Goal: Information Seeking & Learning: Understand process/instructions

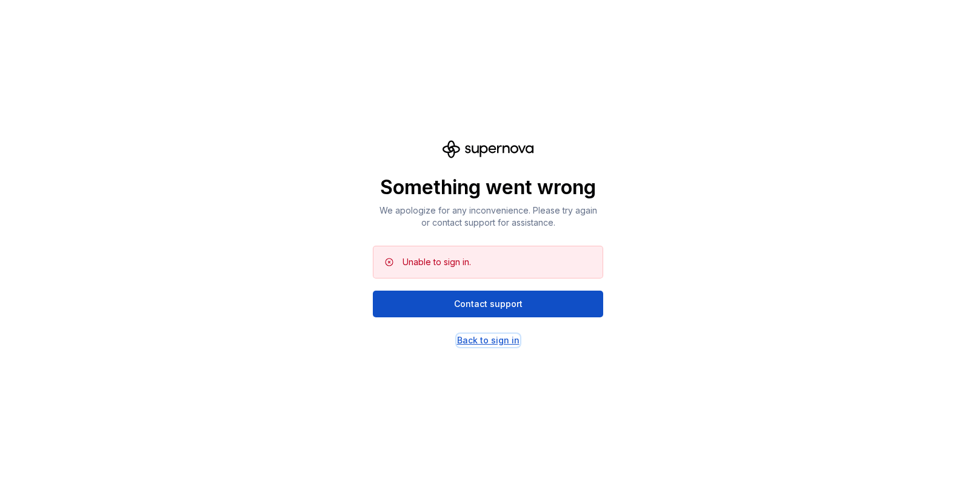
click at [483, 341] on div "Back to sign in" at bounding box center [488, 340] width 62 height 12
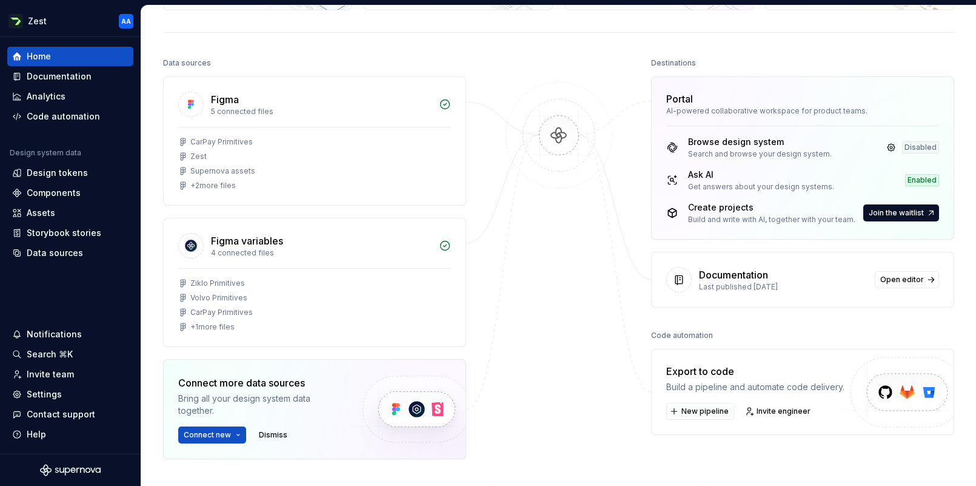
scroll to position [108, 0]
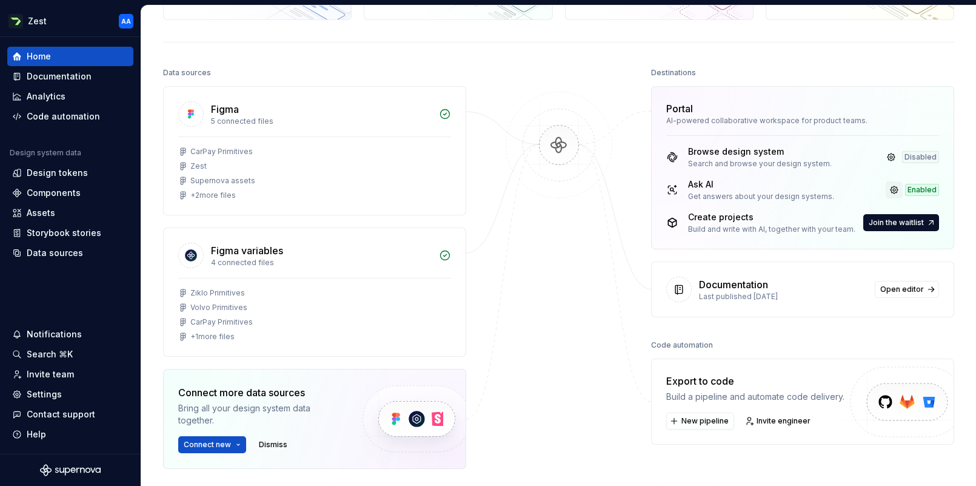
click at [896, 187] on link at bounding box center [894, 189] width 17 height 17
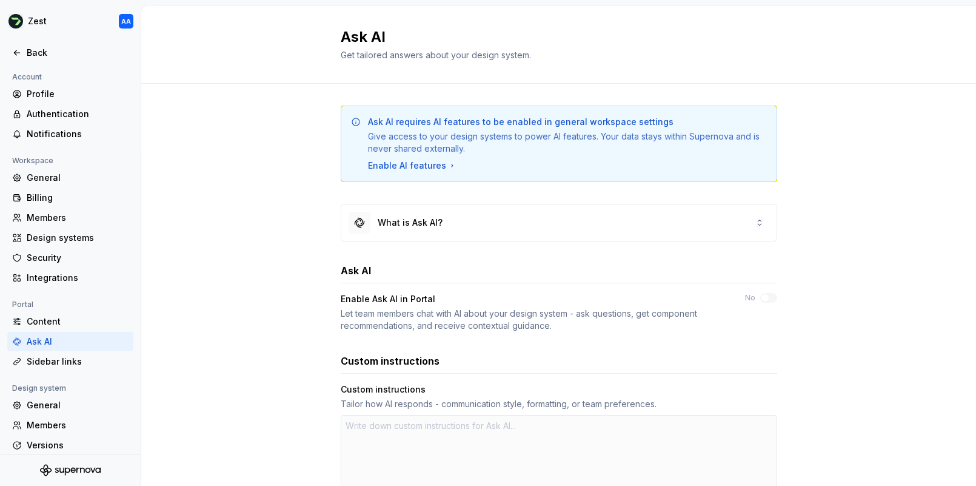
click at [671, 274] on div "Ask AI" at bounding box center [559, 270] width 437 height 15
click at [28, 49] on div "Back" at bounding box center [78, 53] width 102 height 12
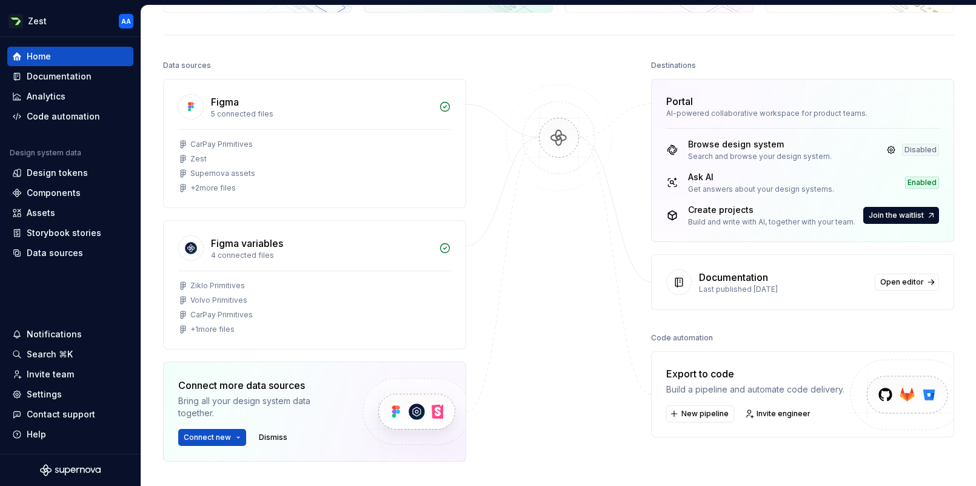
scroll to position [120, 0]
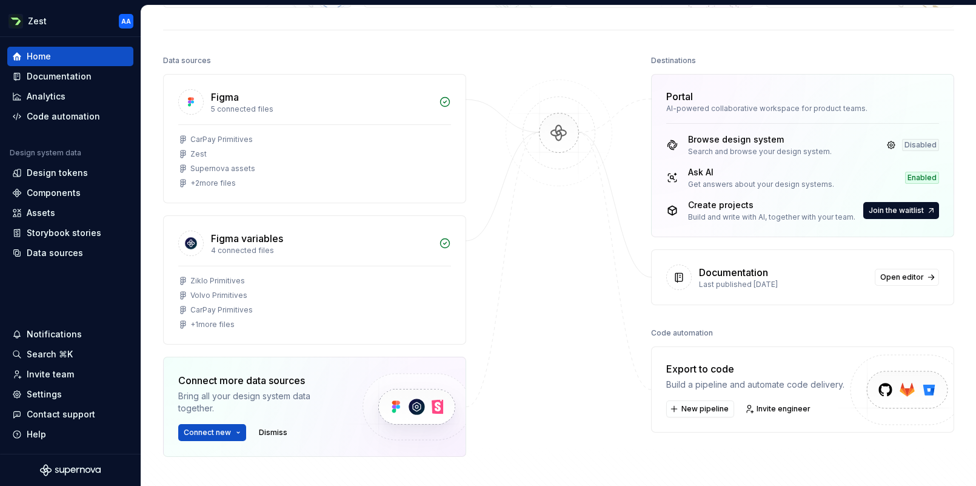
click at [743, 272] on div "Documentation" at bounding box center [733, 272] width 69 height 15
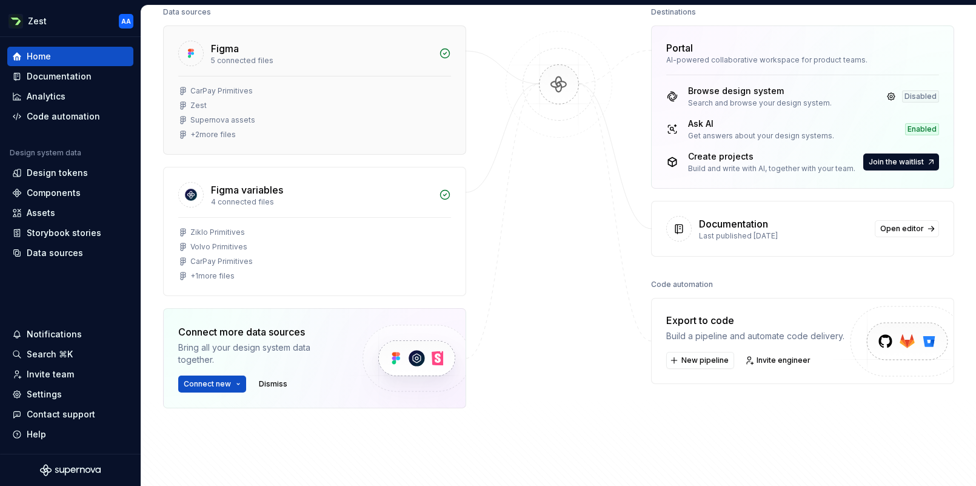
scroll to position [152, 0]
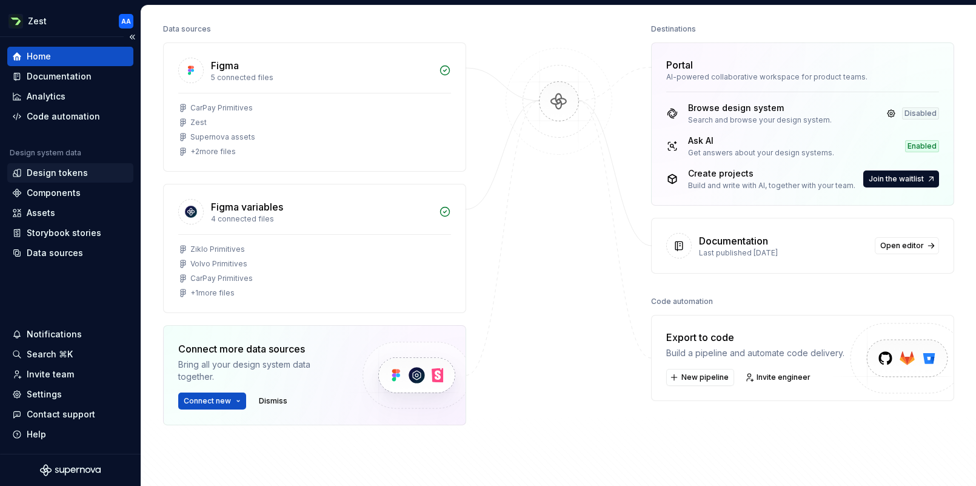
click at [56, 174] on div "Design tokens" at bounding box center [57, 173] width 61 height 12
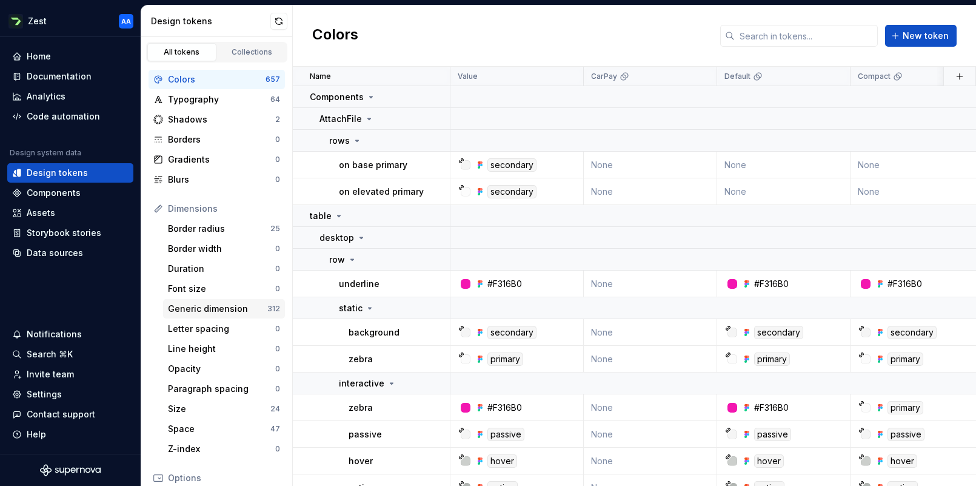
click at [229, 309] on div "Generic dimension" at bounding box center [217, 309] width 99 height 12
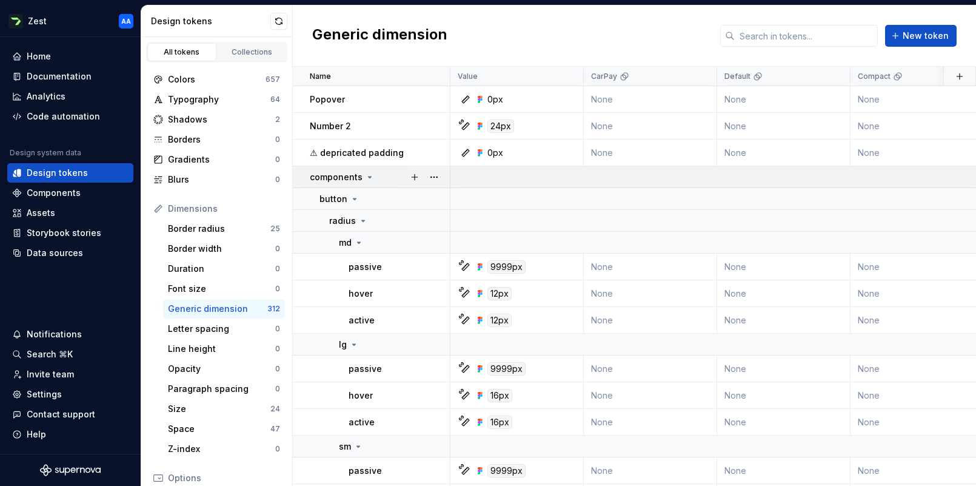
click at [367, 175] on icon at bounding box center [370, 177] width 10 height 10
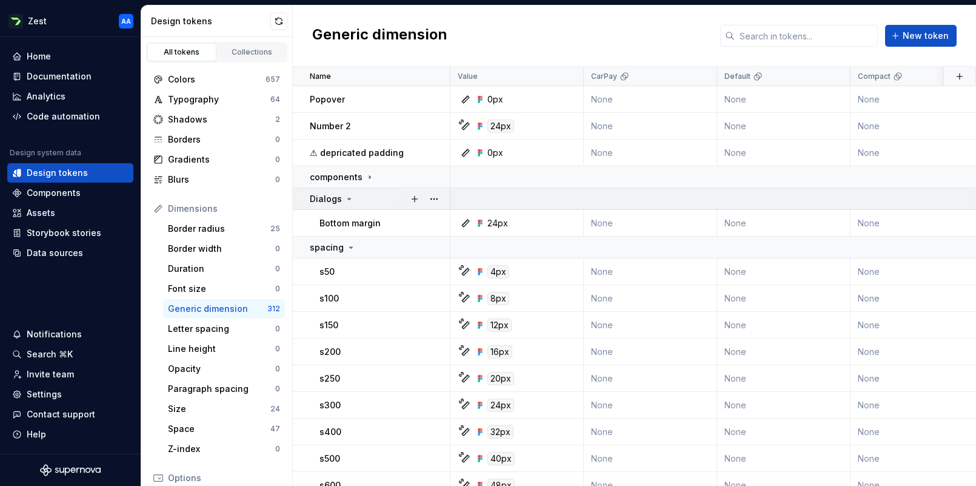
click at [344, 196] on icon at bounding box center [349, 199] width 10 height 10
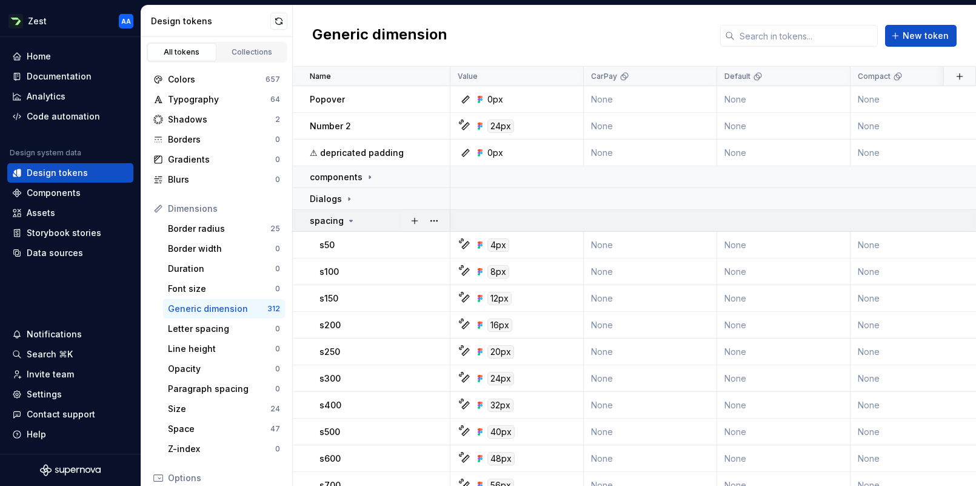
click at [352, 220] on icon at bounding box center [351, 221] width 10 height 10
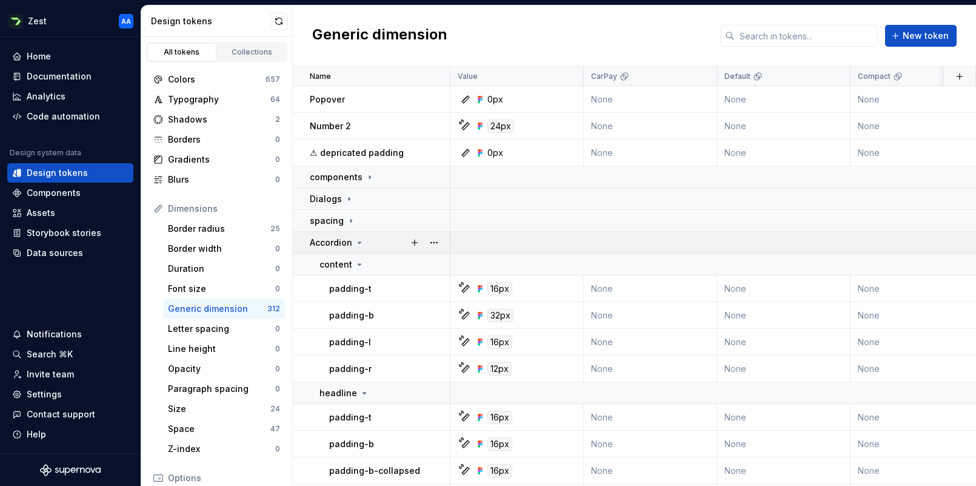
click at [359, 238] on icon at bounding box center [360, 243] width 10 height 10
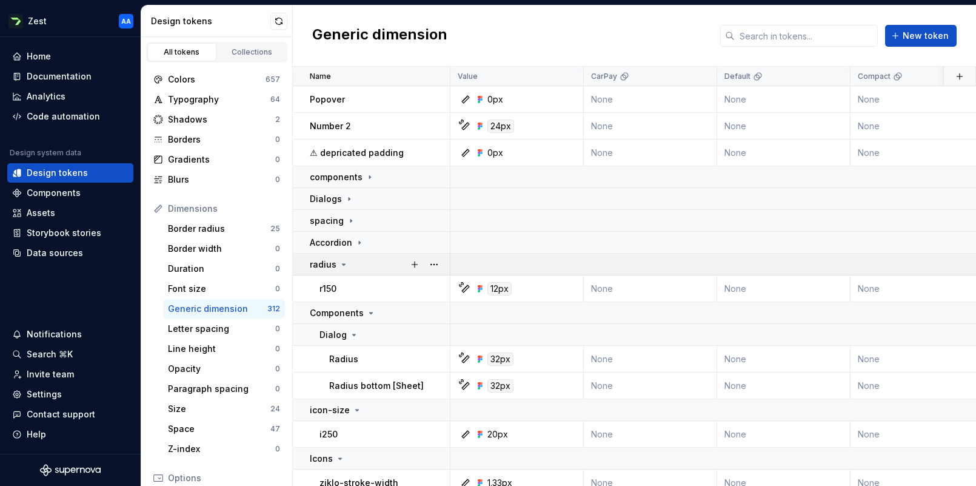
click at [344, 263] on icon at bounding box center [344, 265] width 10 height 10
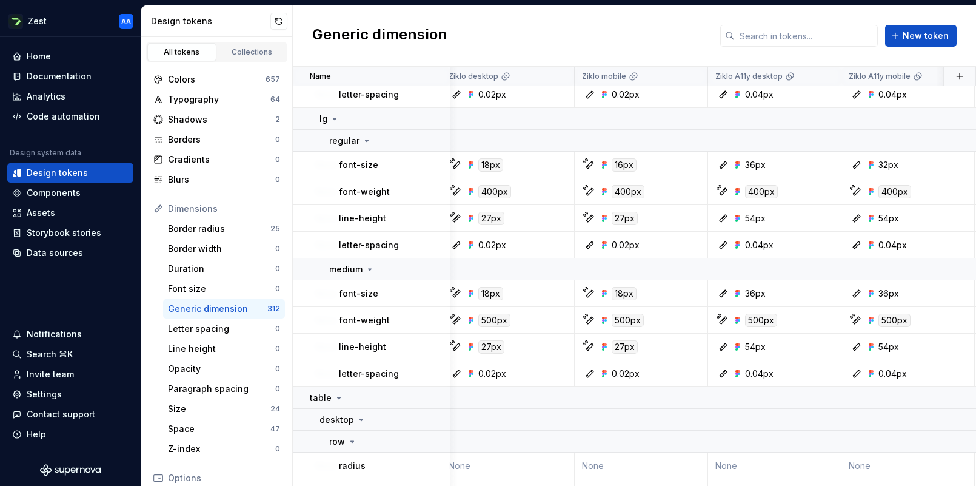
scroll to position [2084, 2545]
click at [199, 429] on div "Space" at bounding box center [219, 429] width 102 height 12
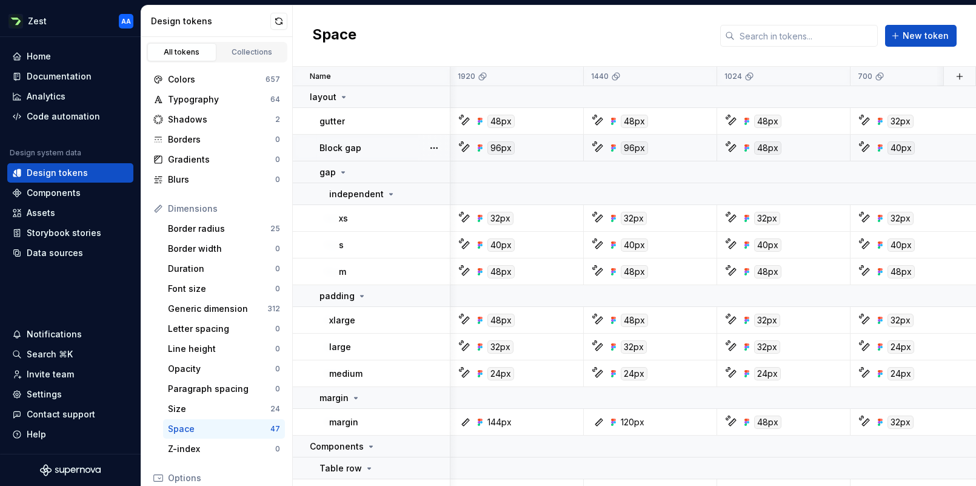
scroll to position [0, 3868]
click at [390, 193] on icon at bounding box center [391, 193] width 3 height 1
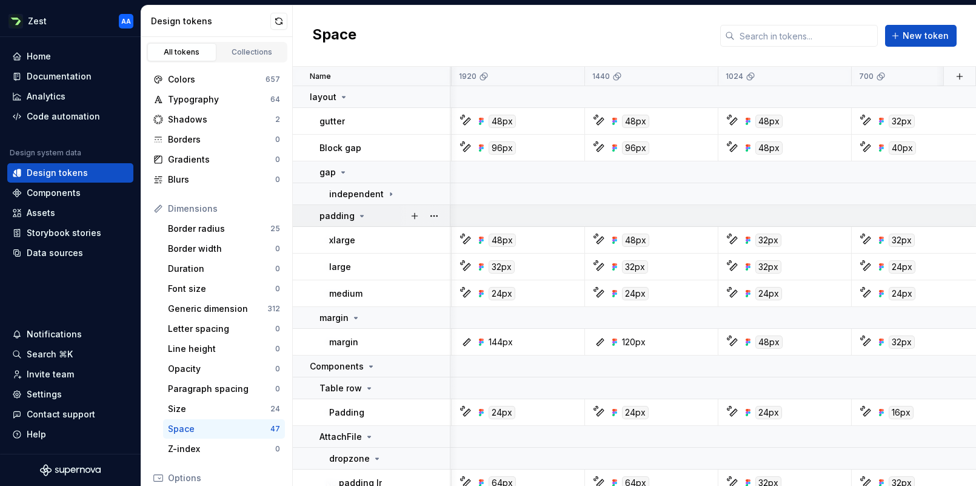
click at [360, 213] on icon at bounding box center [362, 216] width 10 height 10
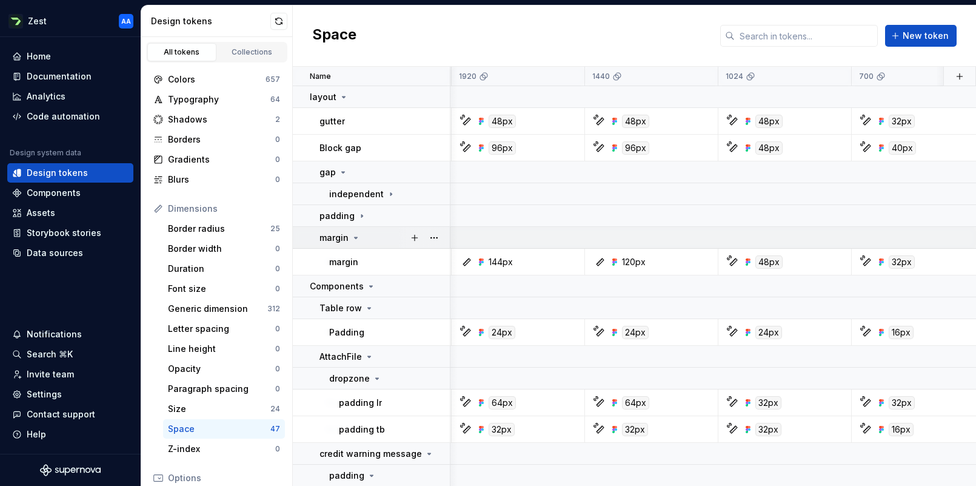
click at [357, 235] on icon at bounding box center [356, 238] width 10 height 10
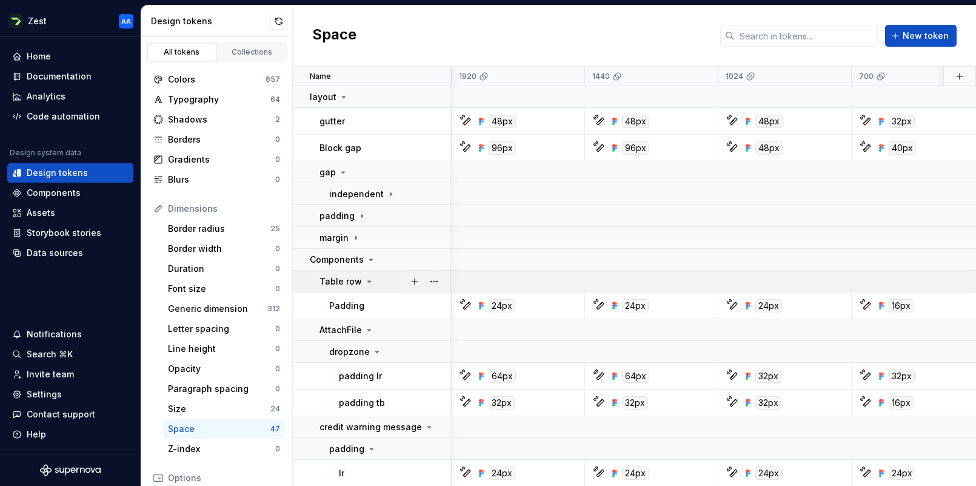
click at [364, 281] on icon at bounding box center [369, 282] width 10 height 10
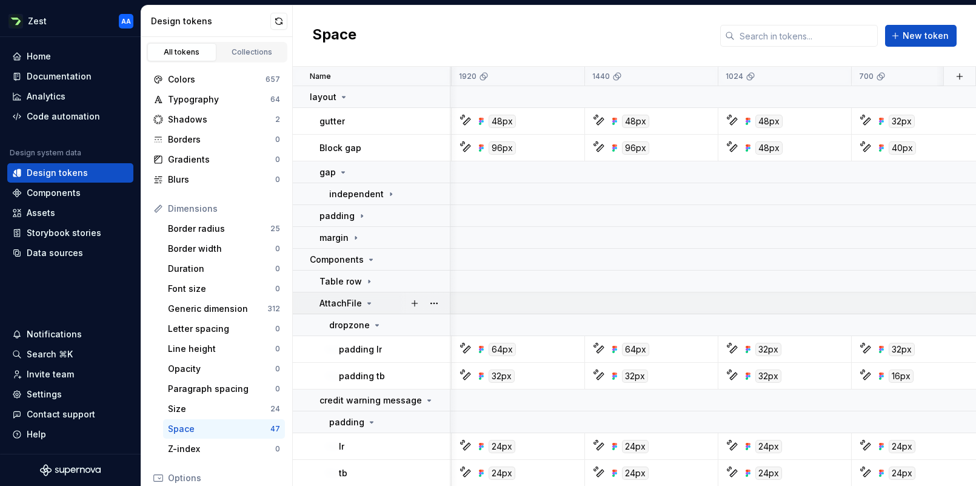
click at [365, 303] on icon at bounding box center [369, 303] width 10 height 10
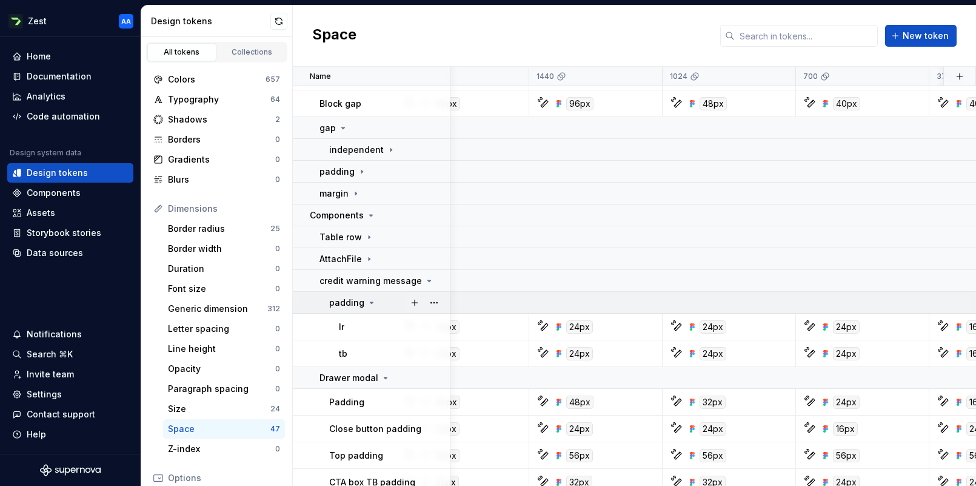
scroll to position [50, 3923]
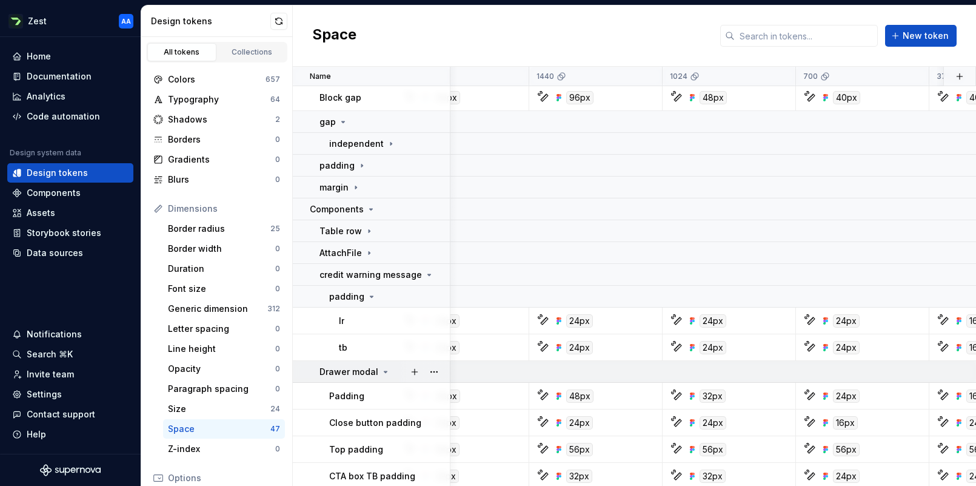
click at [384, 371] on icon at bounding box center [385, 371] width 3 height 1
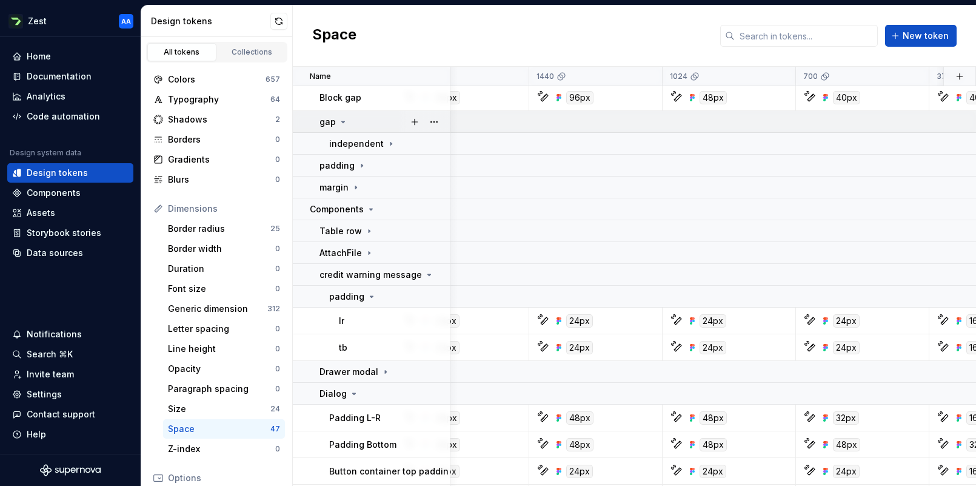
scroll to position [45, 3923]
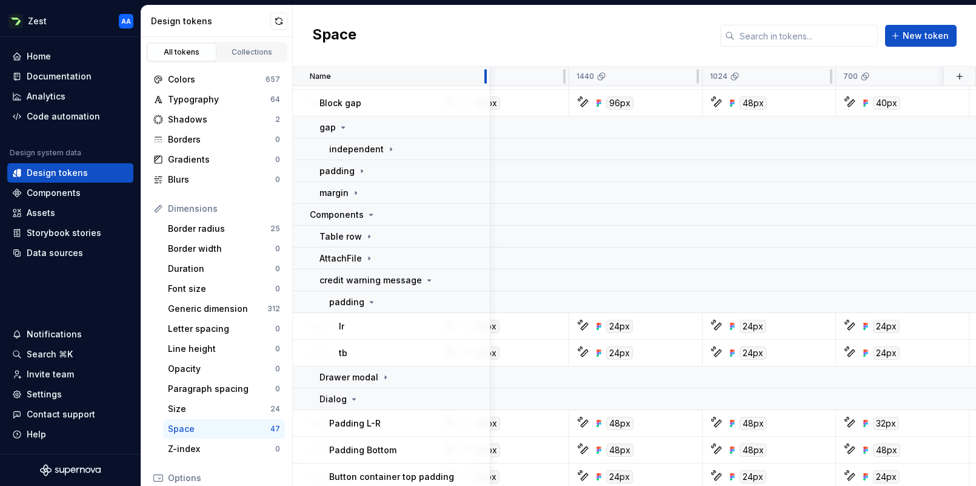
drag, startPoint x: 448, startPoint y: 75, endPoint x: 480, endPoint y: 77, distance: 31.6
click at [488, 73] on div at bounding box center [486, 76] width 10 height 19
click at [425, 278] on icon at bounding box center [429, 280] width 10 height 10
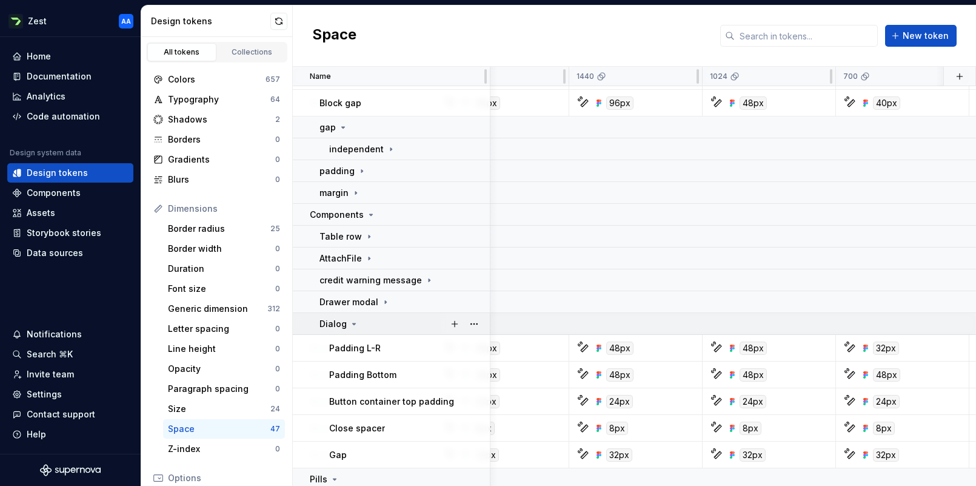
click at [354, 323] on icon at bounding box center [354, 324] width 10 height 10
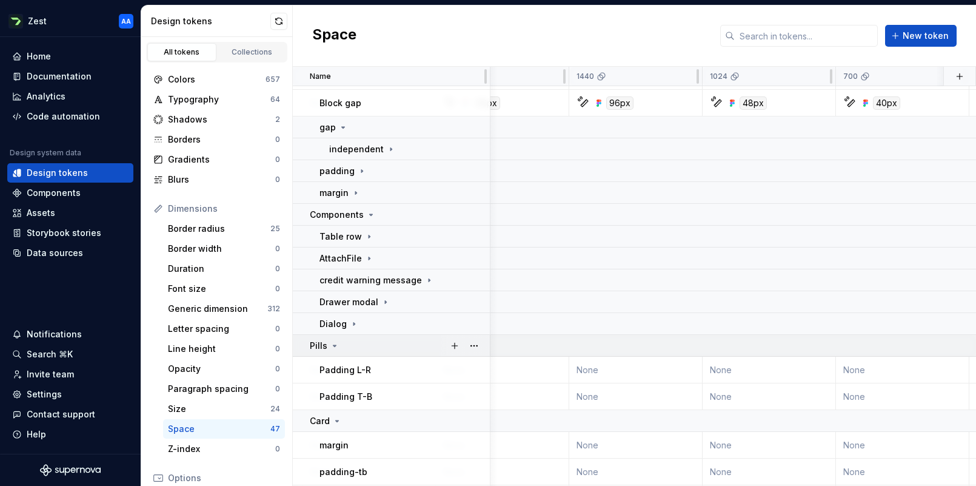
click at [335, 343] on icon at bounding box center [335, 346] width 10 height 10
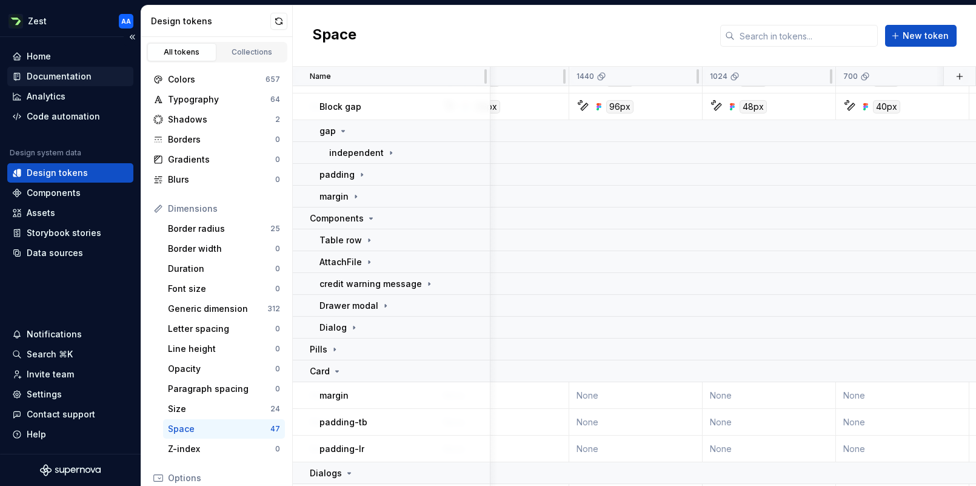
click at [62, 79] on div "Documentation" at bounding box center [59, 76] width 65 height 12
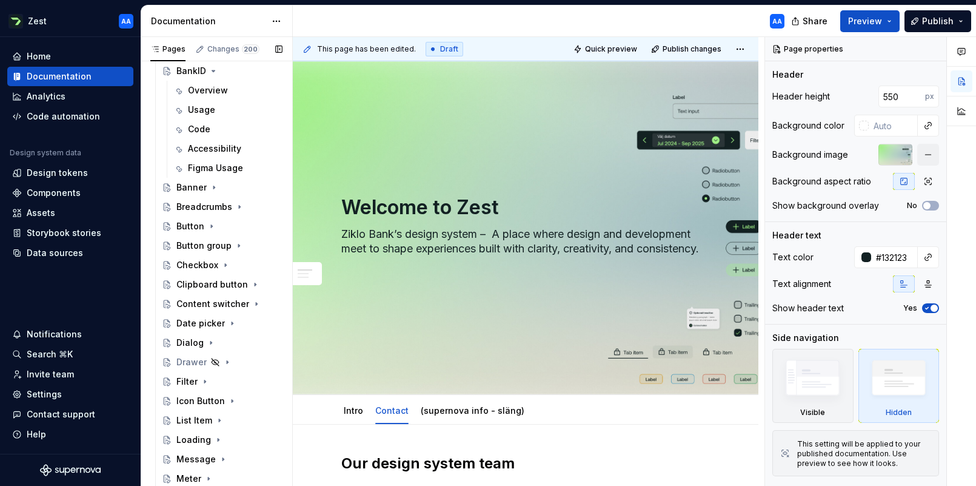
scroll to position [711, 0]
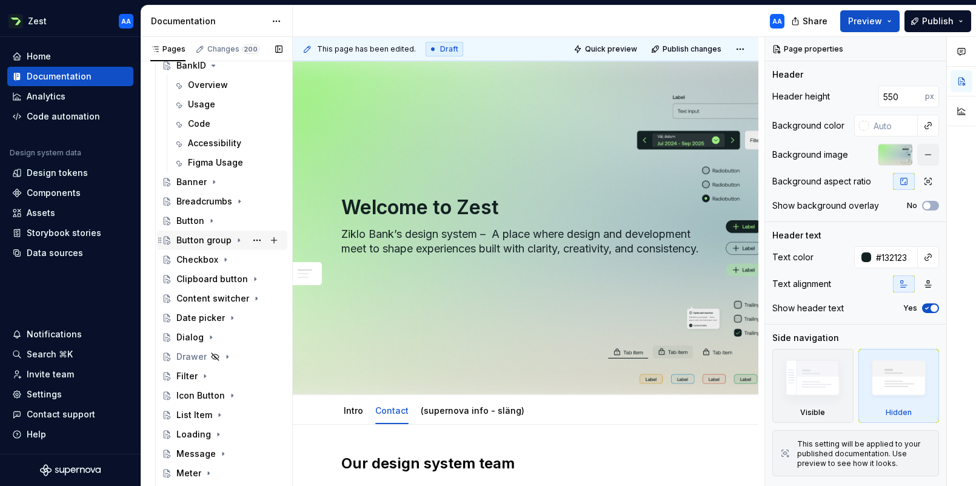
click at [205, 241] on div "Button group" at bounding box center [203, 240] width 55 height 12
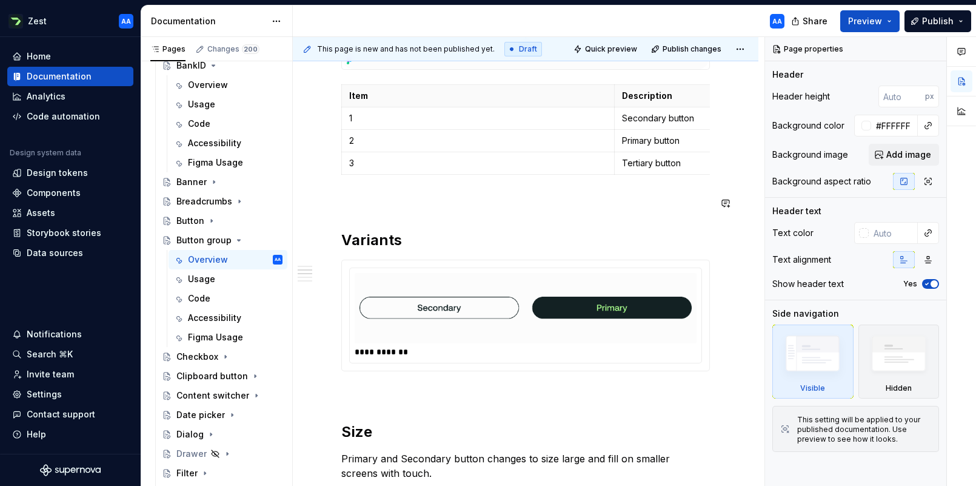
scroll to position [408, 0]
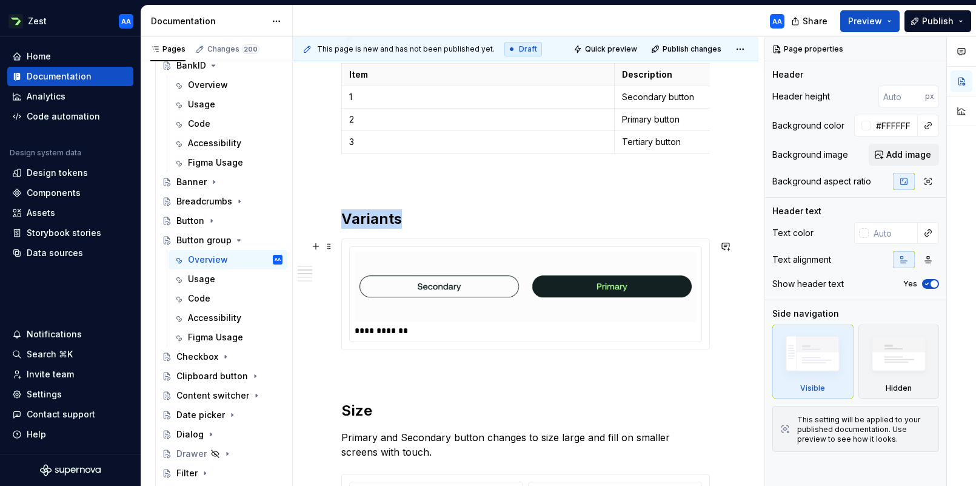
click at [540, 287] on img at bounding box center [526, 287] width 332 height 61
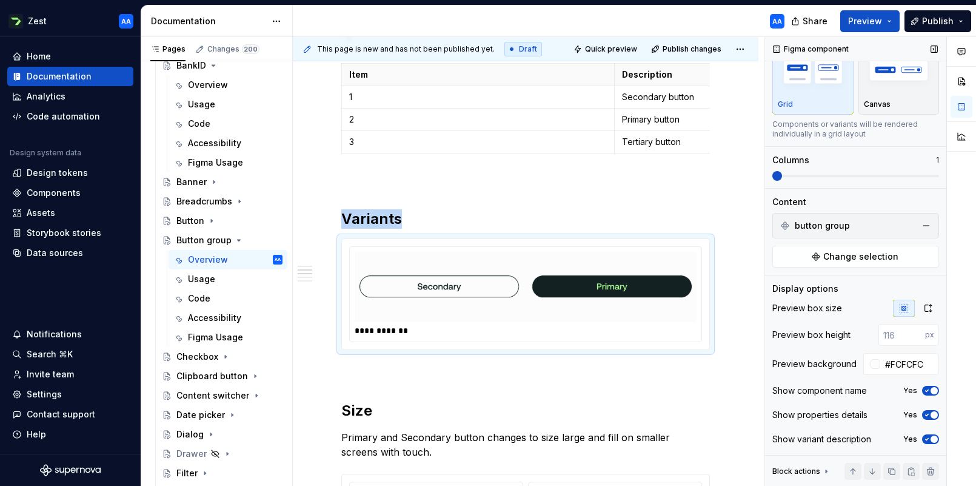
scroll to position [44, 0]
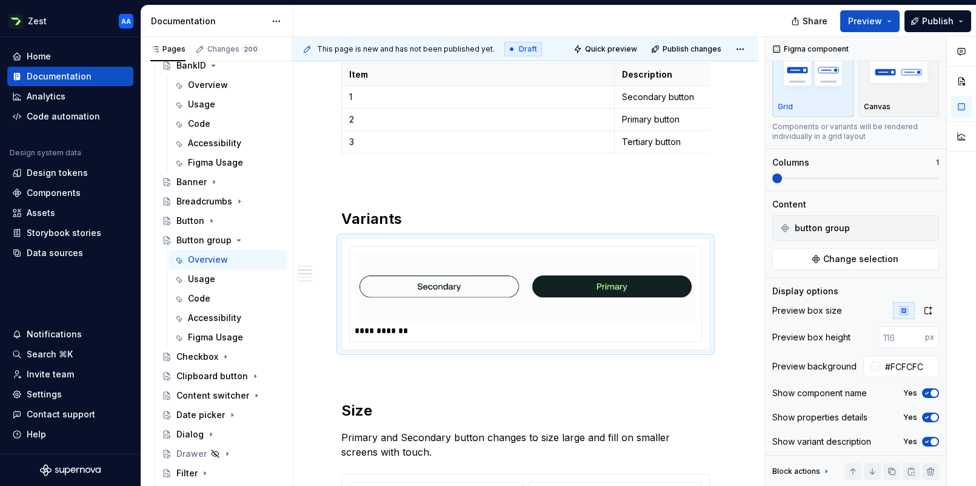
type textarea "*"
